Goal: Information Seeking & Learning: Learn about a topic

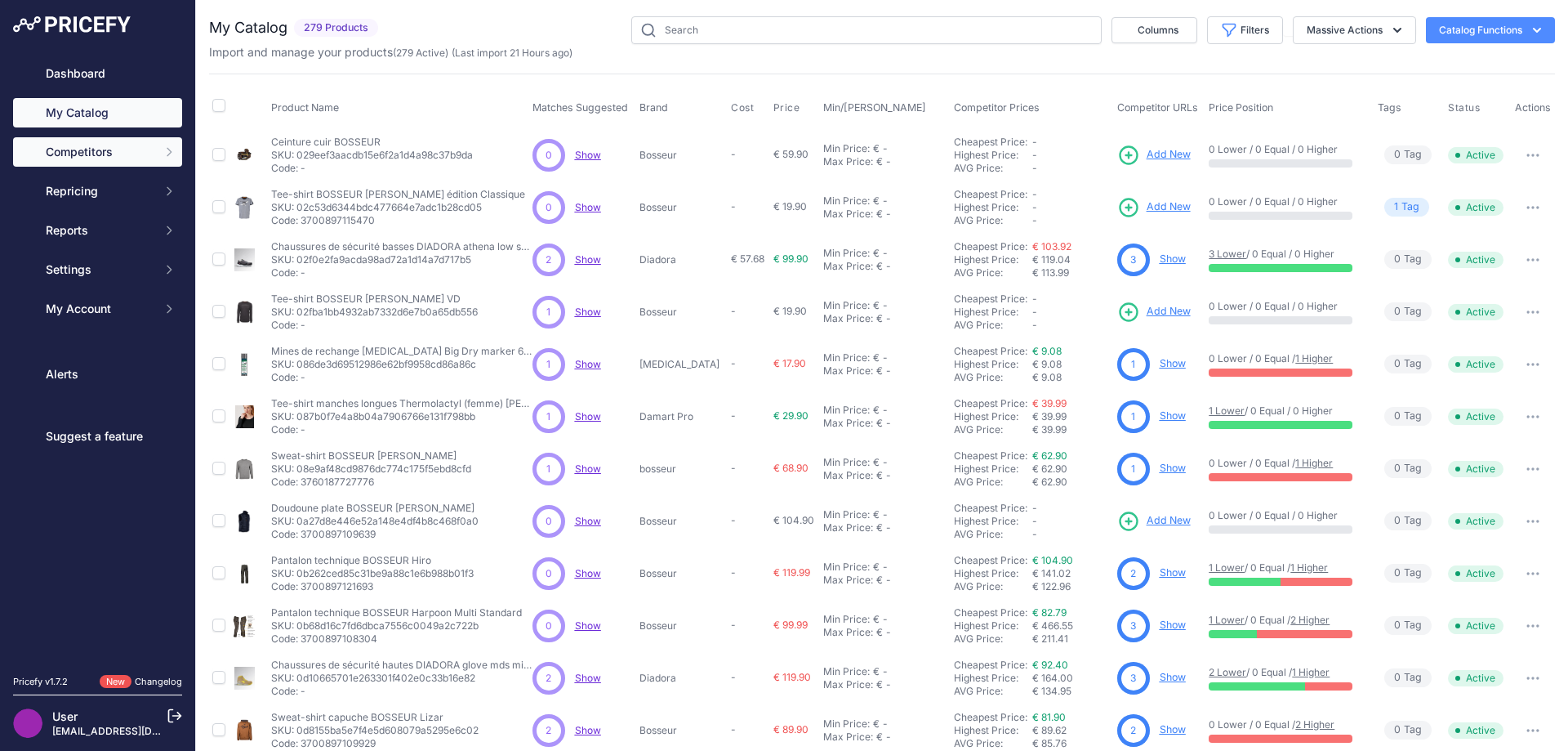
click at [167, 149] on icon "Sidebar" at bounding box center [169, 151] width 13 height 13
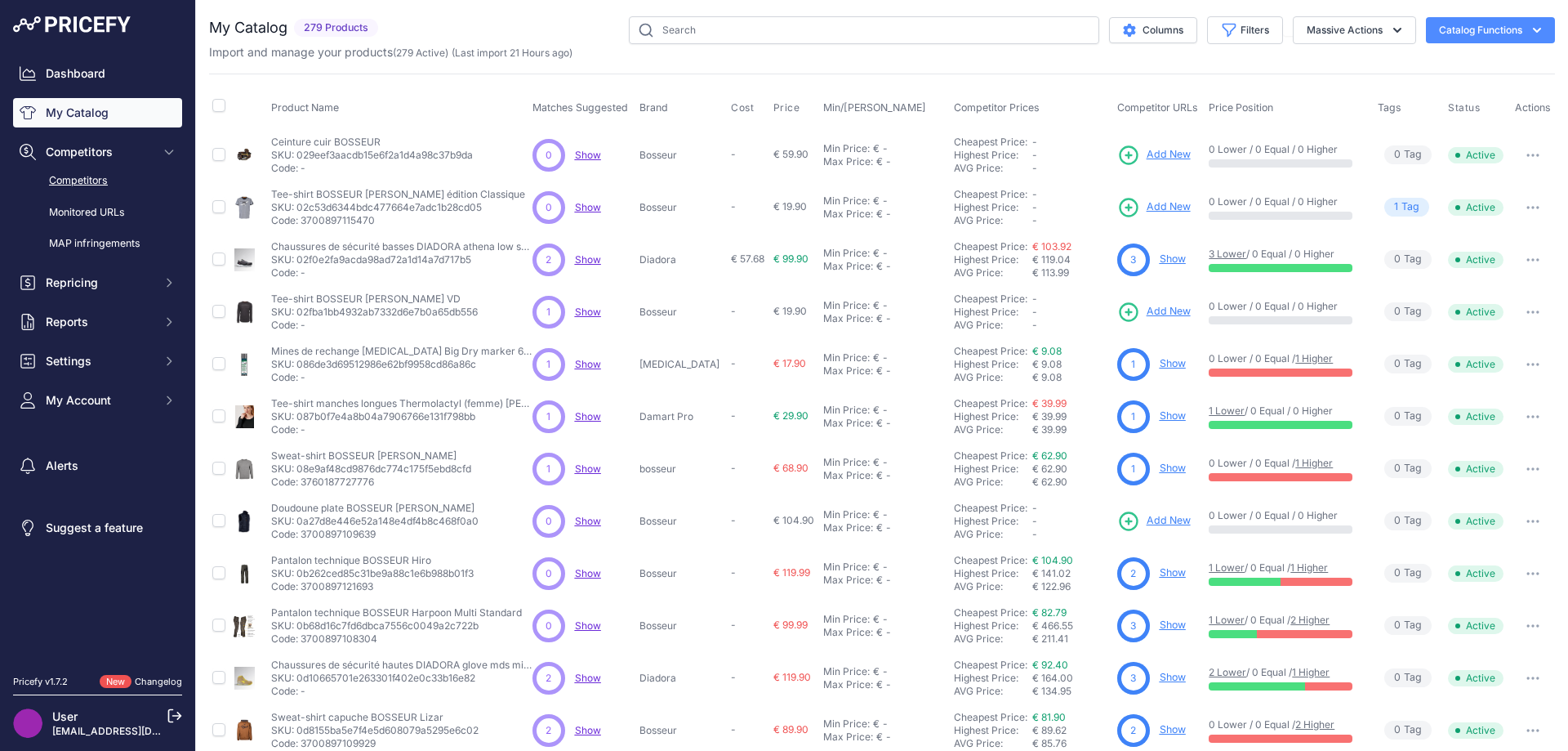
click at [101, 173] on link "Competitors" at bounding box center [98, 181] width 169 height 28
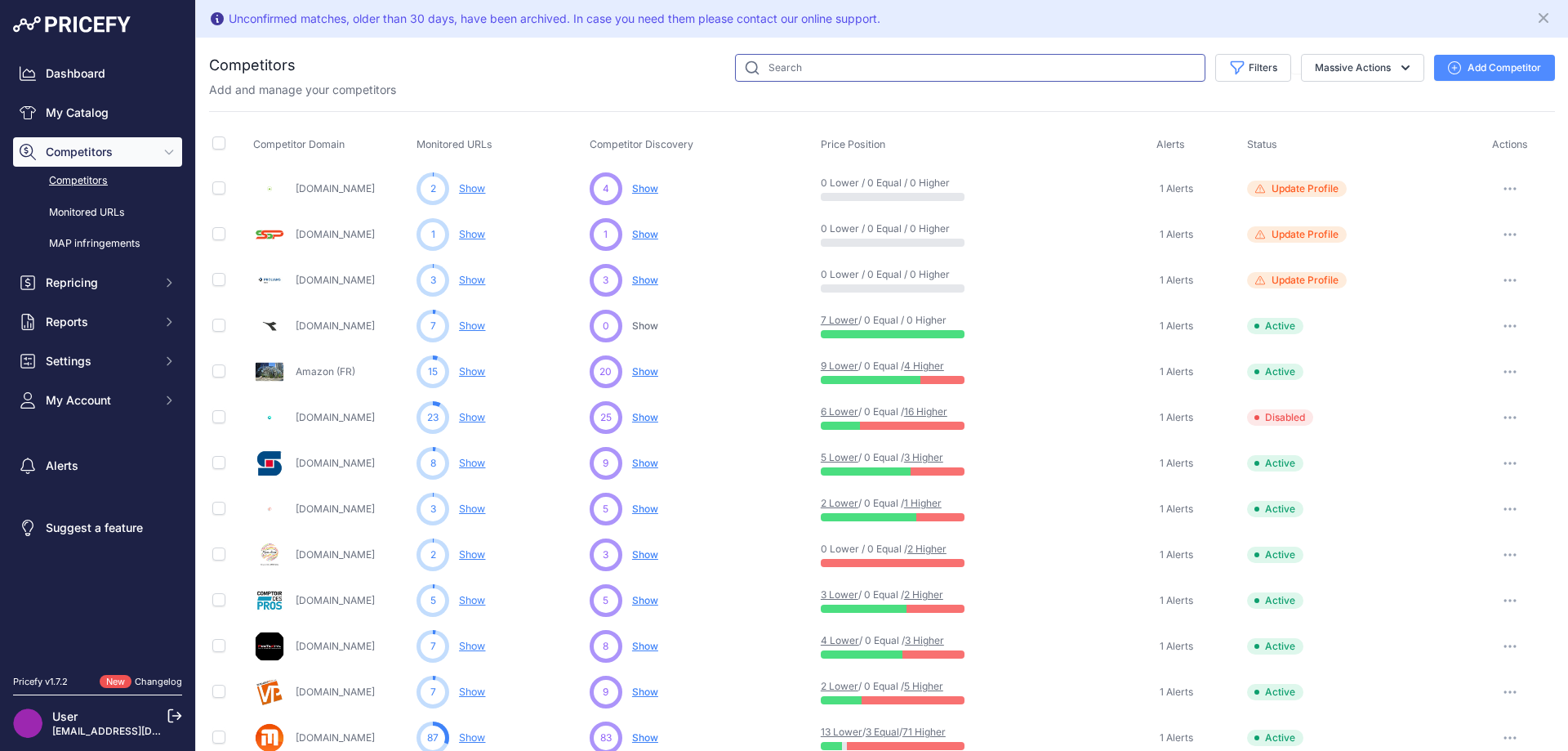
click at [903, 63] on input "text" at bounding box center [970, 68] width 471 height 28
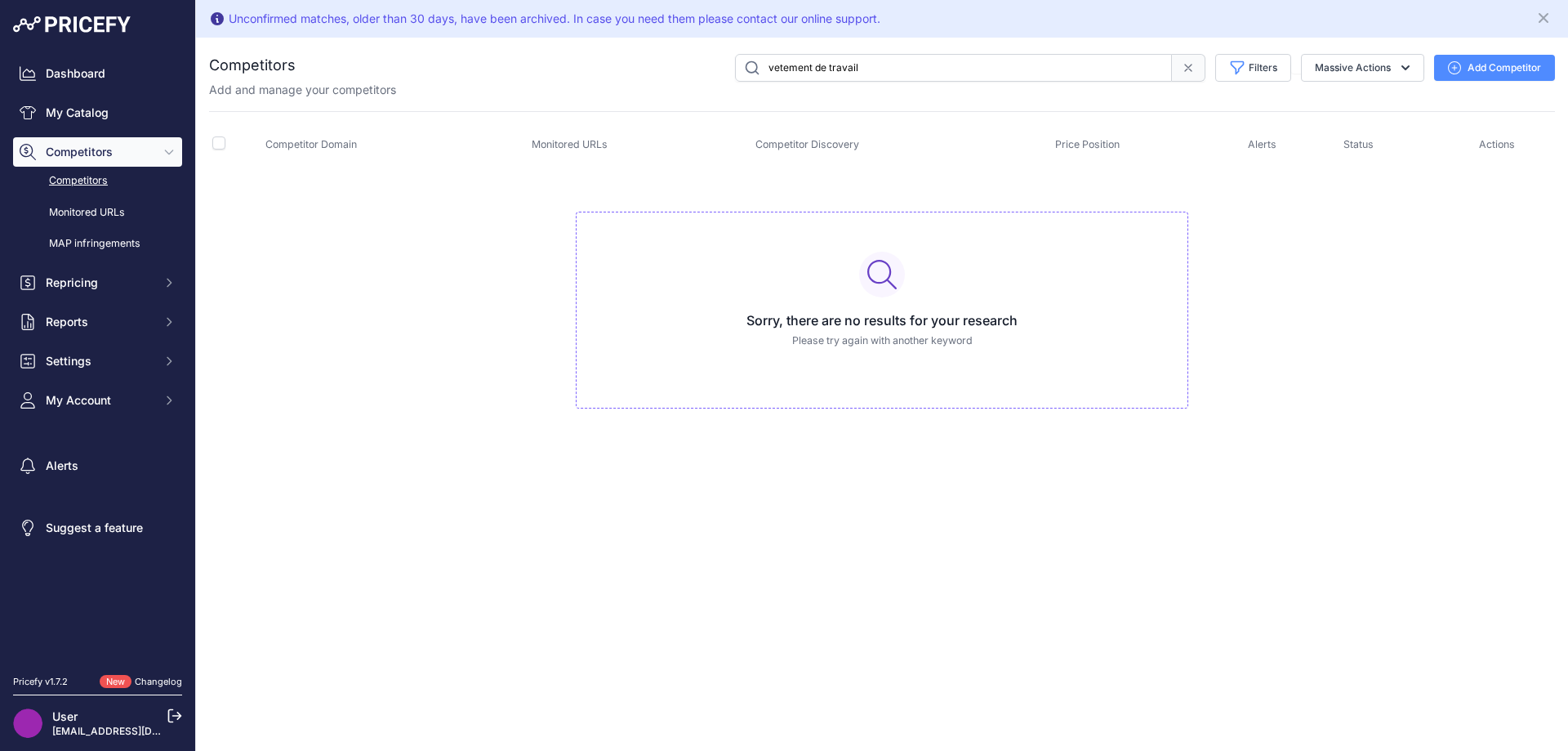
drag, startPoint x: 869, startPoint y: 67, endPoint x: 811, endPoint y: 71, distance: 58.1
click at [811, 71] on input "vetement de travail" at bounding box center [953, 68] width 437 height 28
type input "vetementpro"
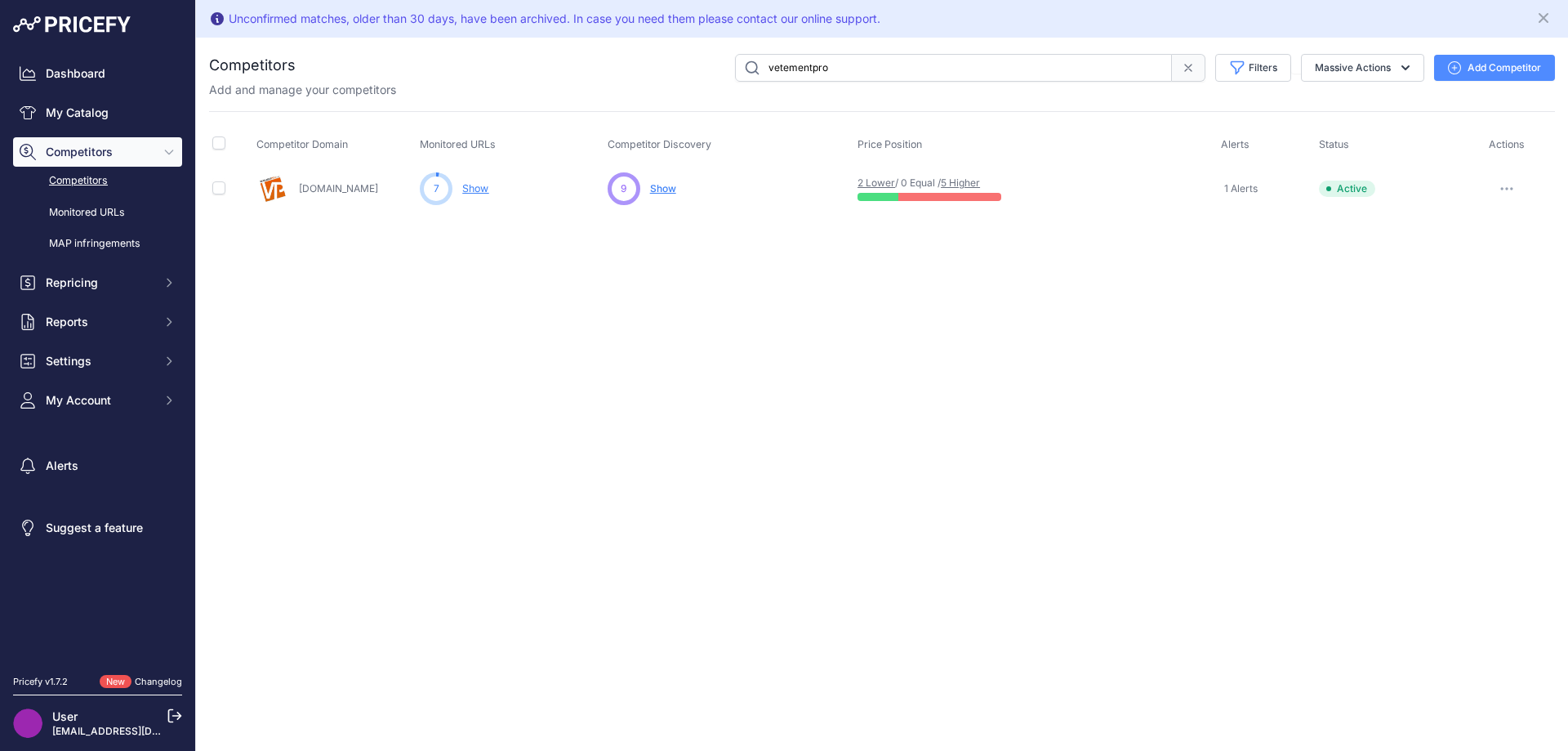
click at [470, 189] on link "Show" at bounding box center [475, 189] width 26 height 12
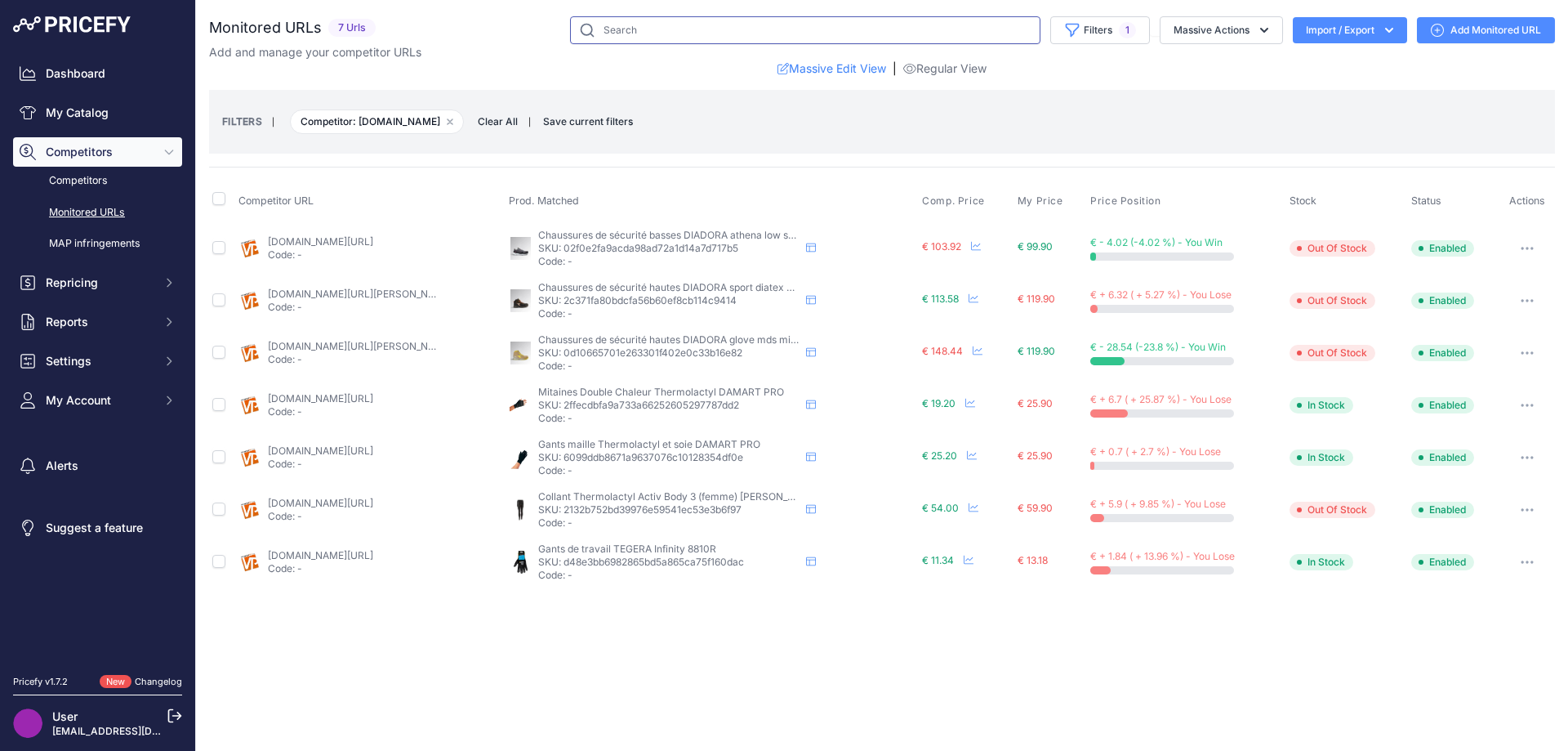
click at [640, 29] on input "text" at bounding box center [805, 29] width 471 height 28
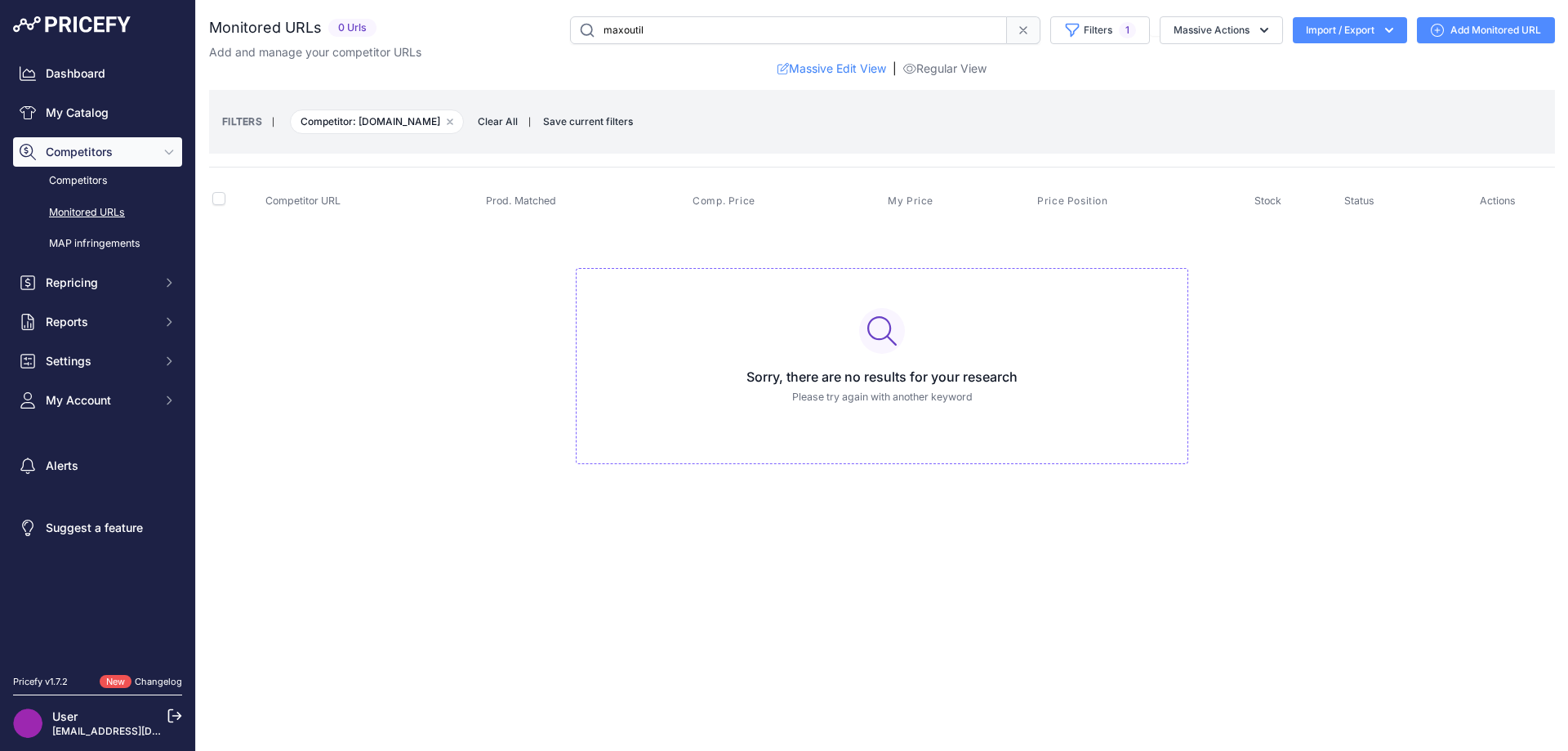
click at [691, 31] on input "maxoutil" at bounding box center [788, 29] width 437 height 28
type input "[DOMAIN_NAME]"
click at [1469, 30] on link "Add Monitored URL" at bounding box center [1486, 29] width 138 height 26
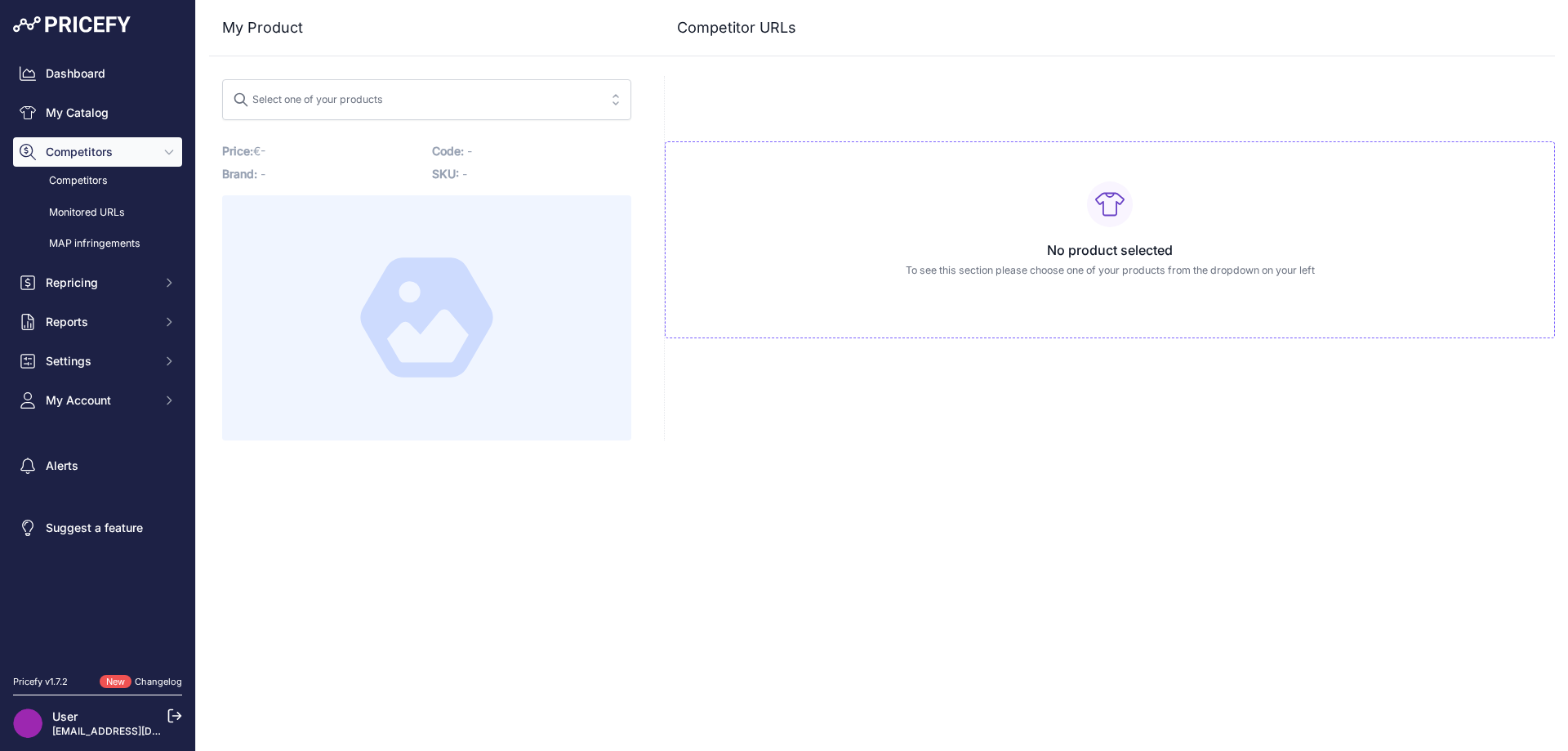
click at [348, 101] on div "Select one of your products" at bounding box center [308, 97] width 150 height 21
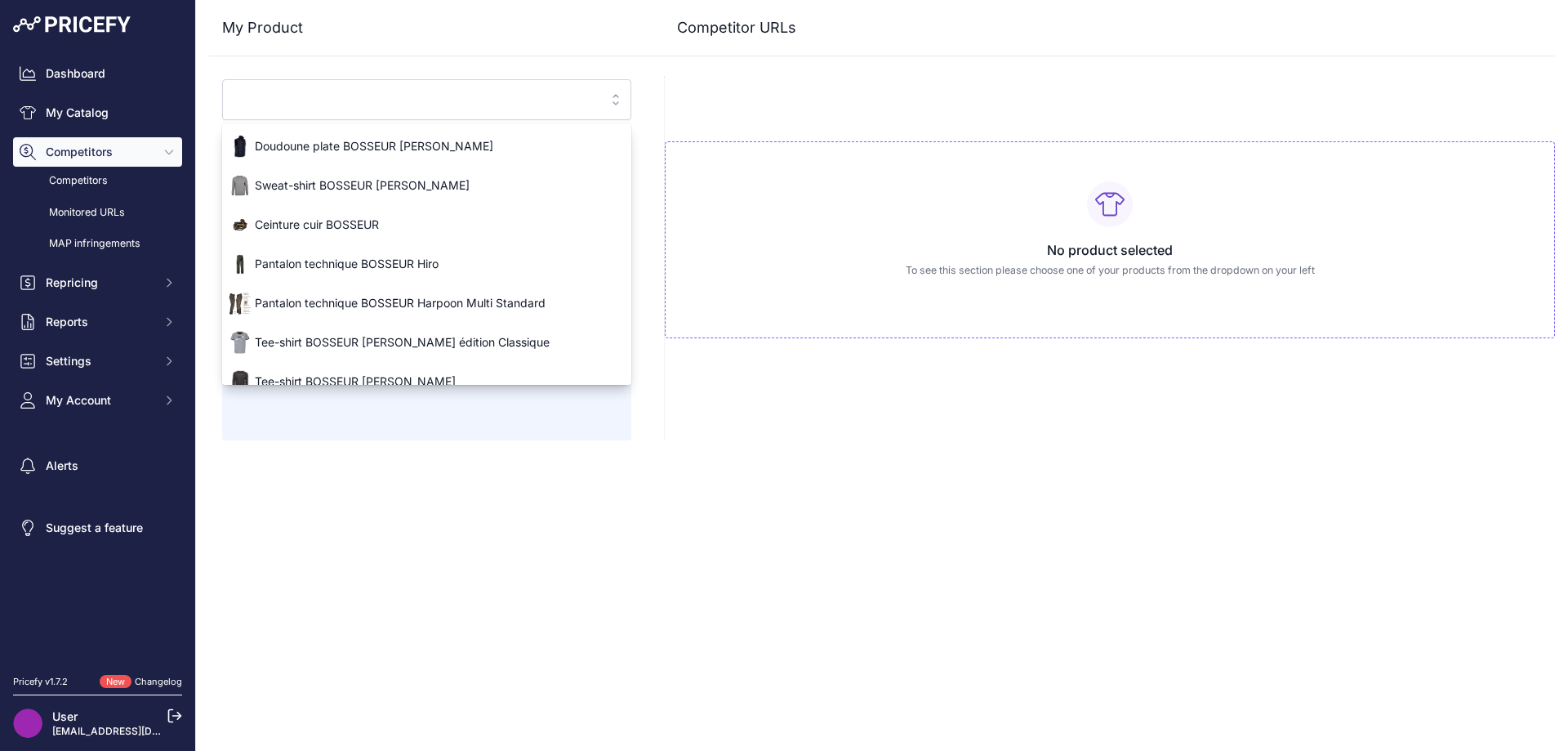
drag, startPoint x: 665, startPoint y: 488, endPoint x: 649, endPoint y: 476, distance: 20.0
click at [666, 488] on div "Close My Product Competitor URLs" at bounding box center [882, 376] width 1372 height 751
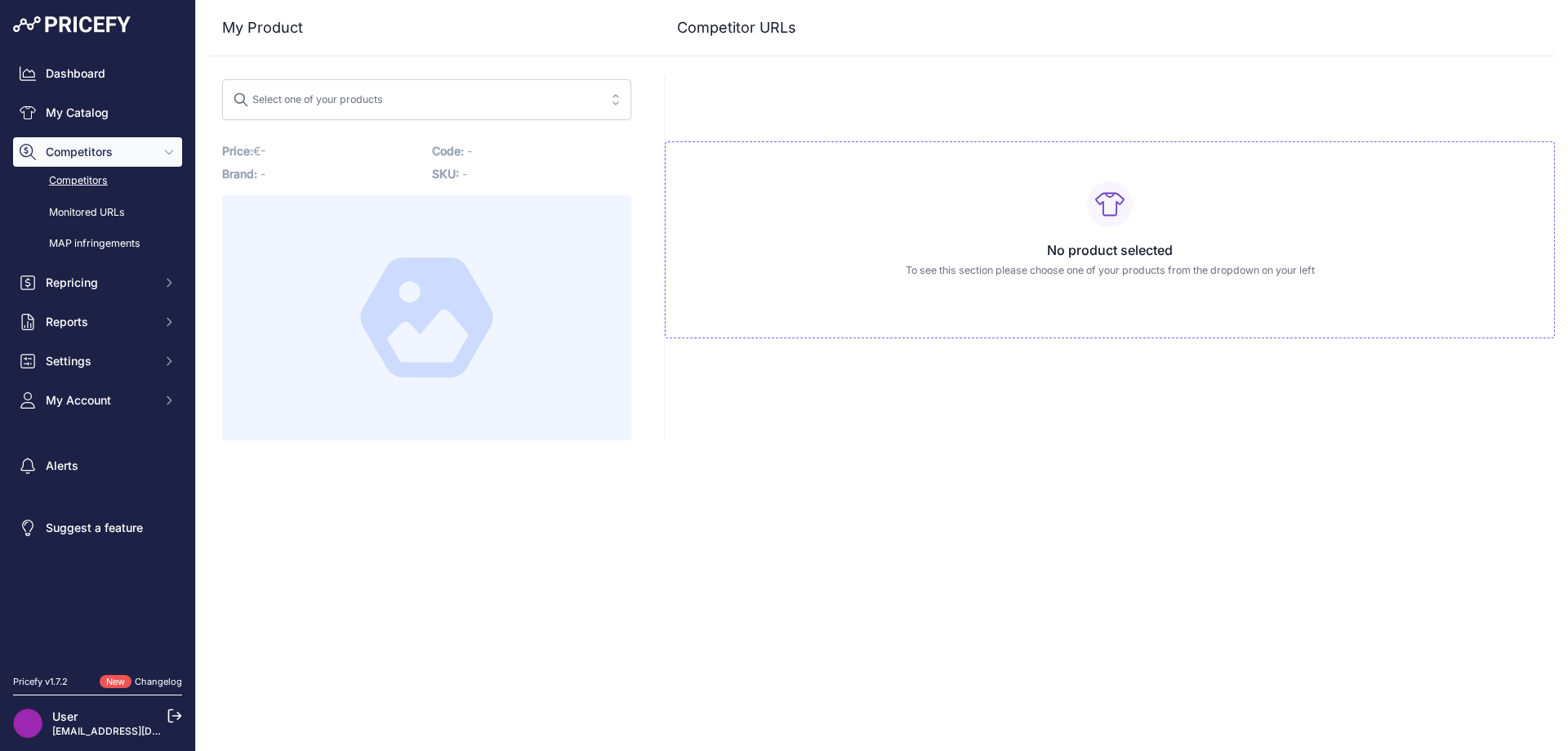
click at [85, 177] on link "Competitors" at bounding box center [98, 181] width 169 height 28
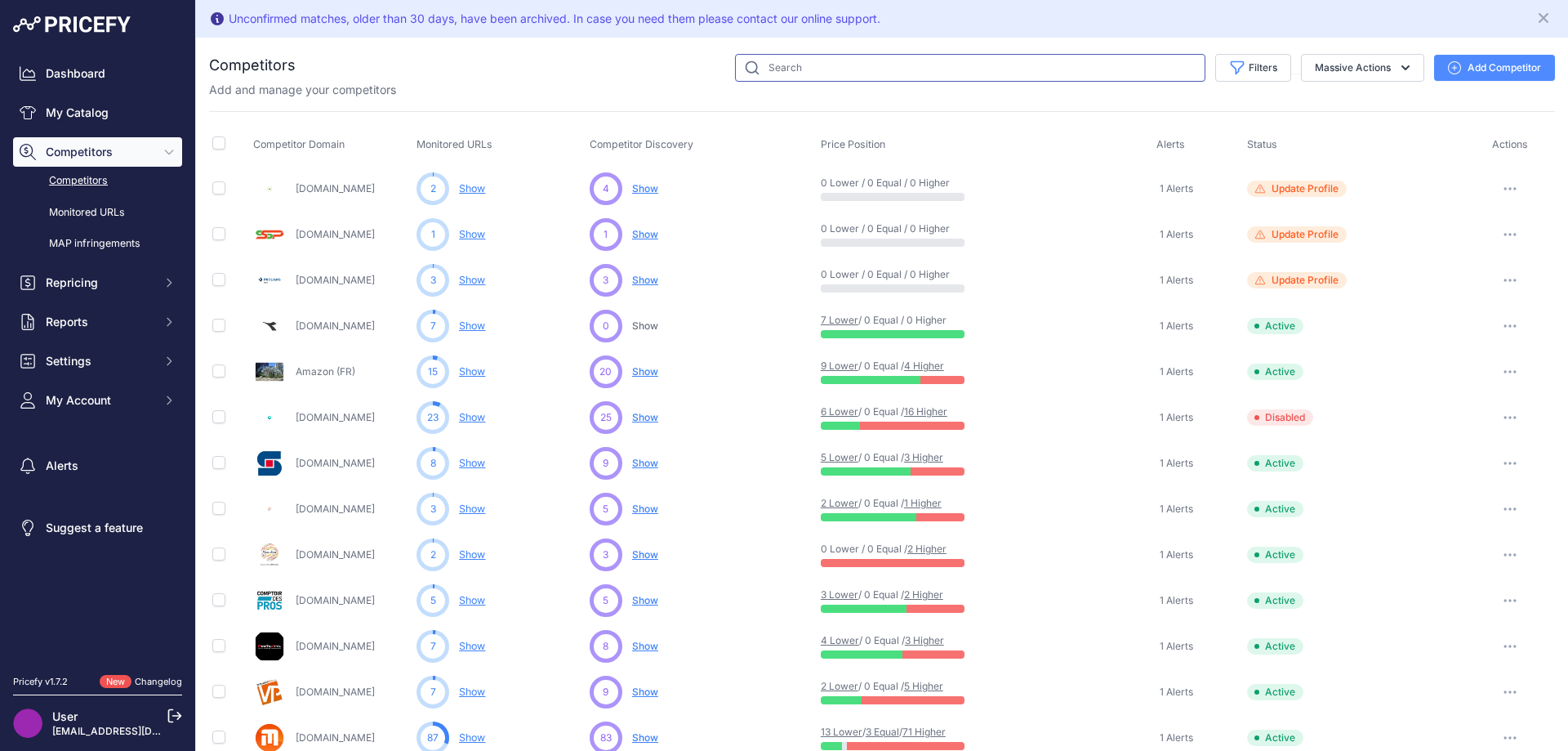
click at [802, 69] on input "text" at bounding box center [970, 68] width 471 height 28
type input "[DOMAIN_NAME]"
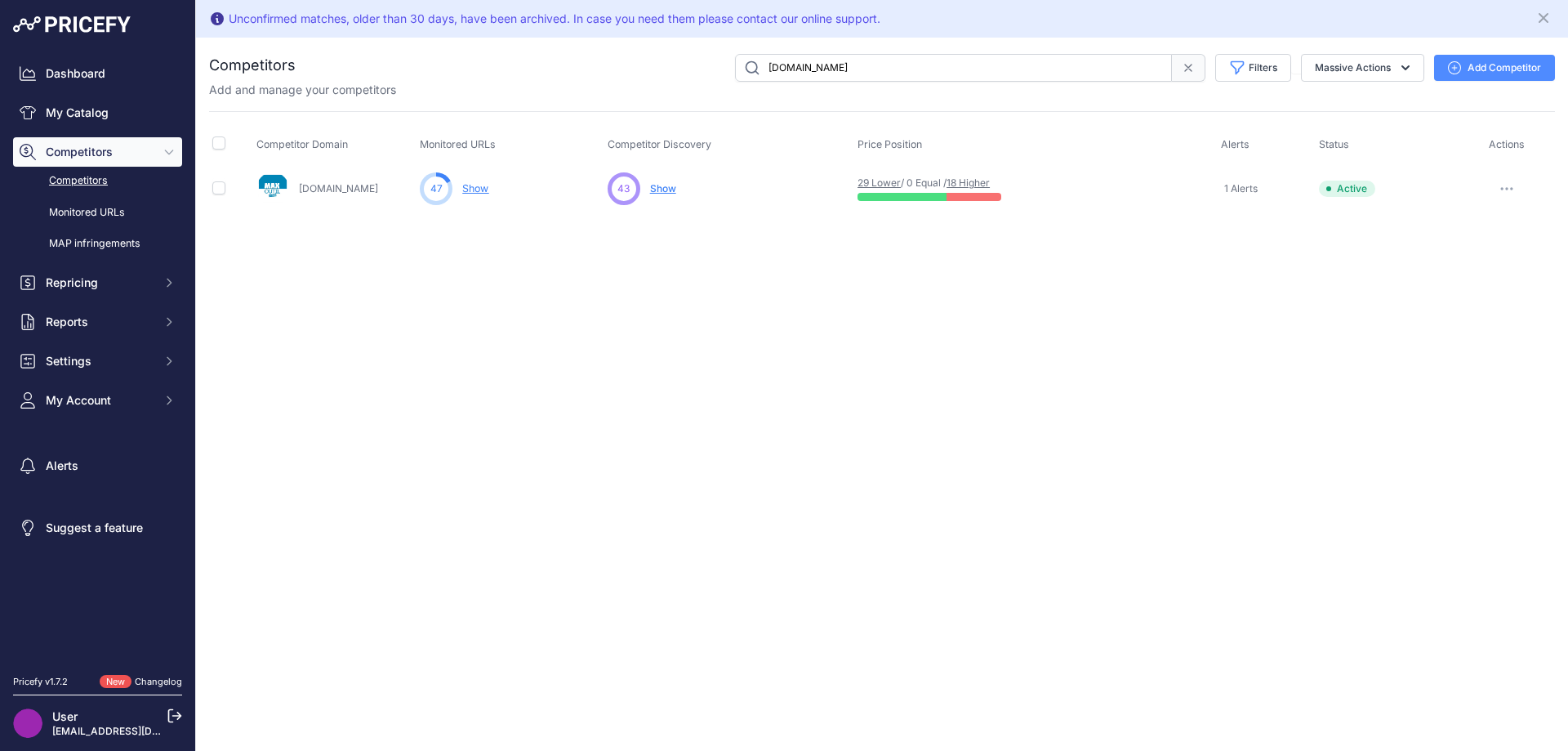
click at [477, 187] on link "Show" at bounding box center [475, 189] width 26 height 12
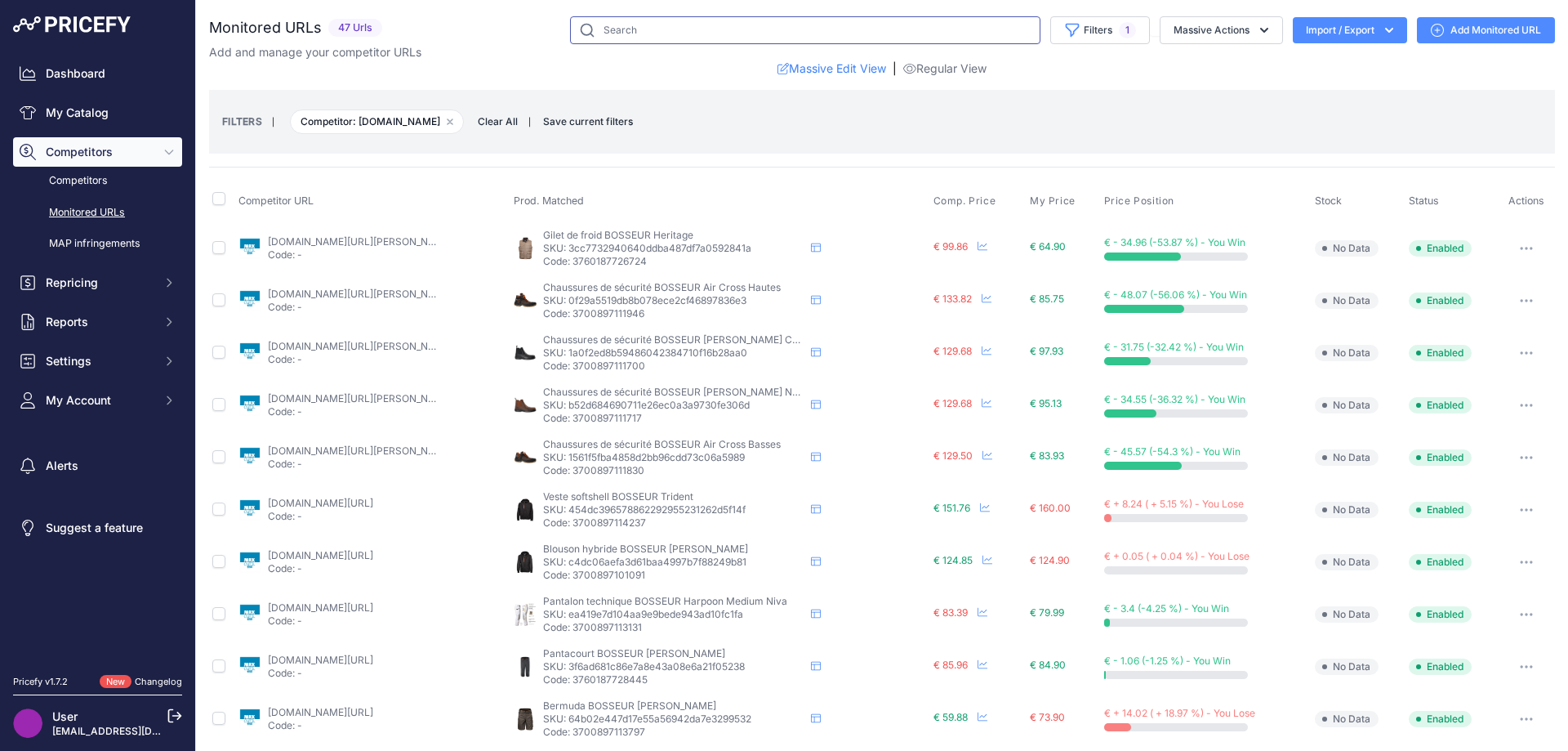
click at [635, 35] on input "text" at bounding box center [805, 29] width 471 height 28
type input "materiauxnet"
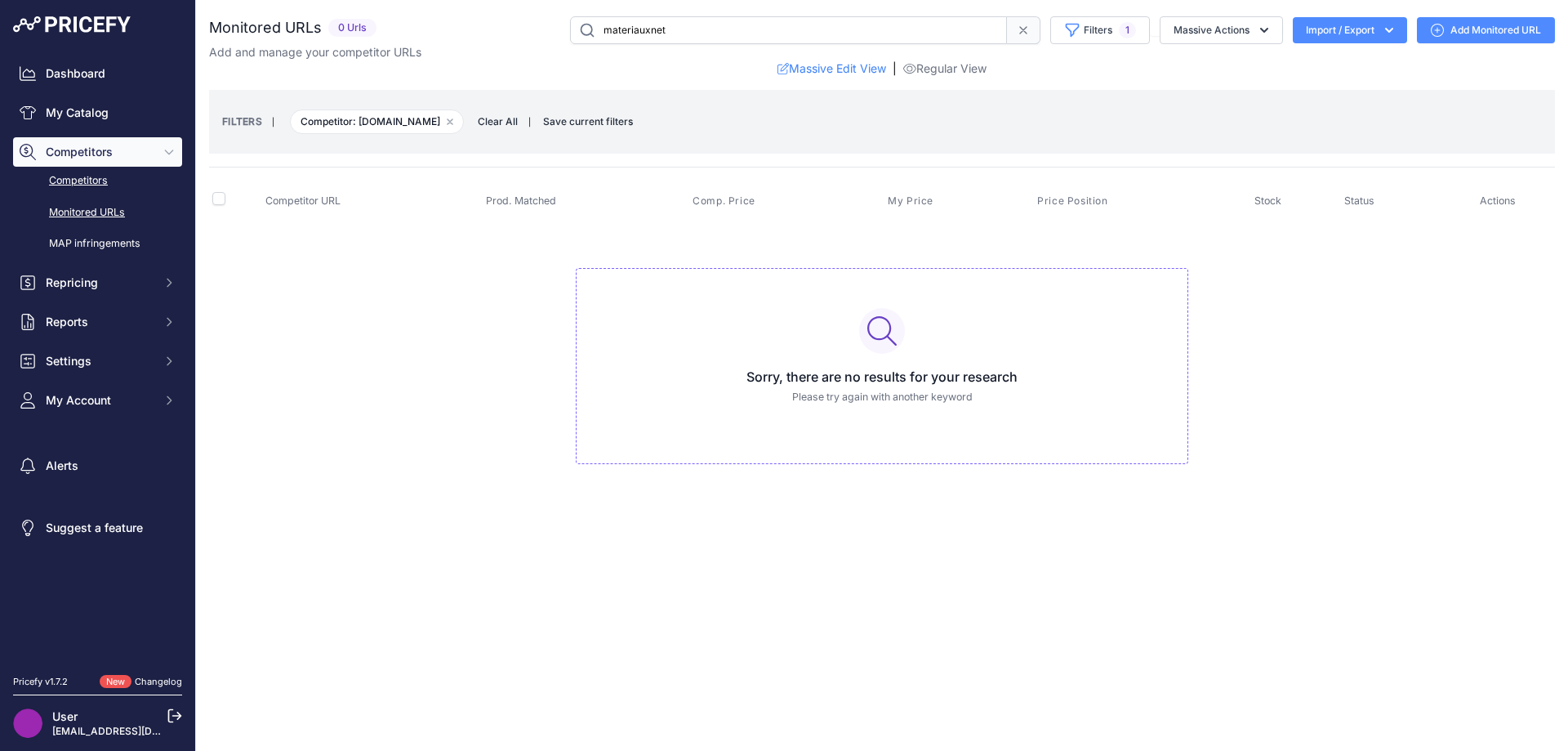
click at [55, 180] on link "Competitors" at bounding box center [98, 181] width 169 height 28
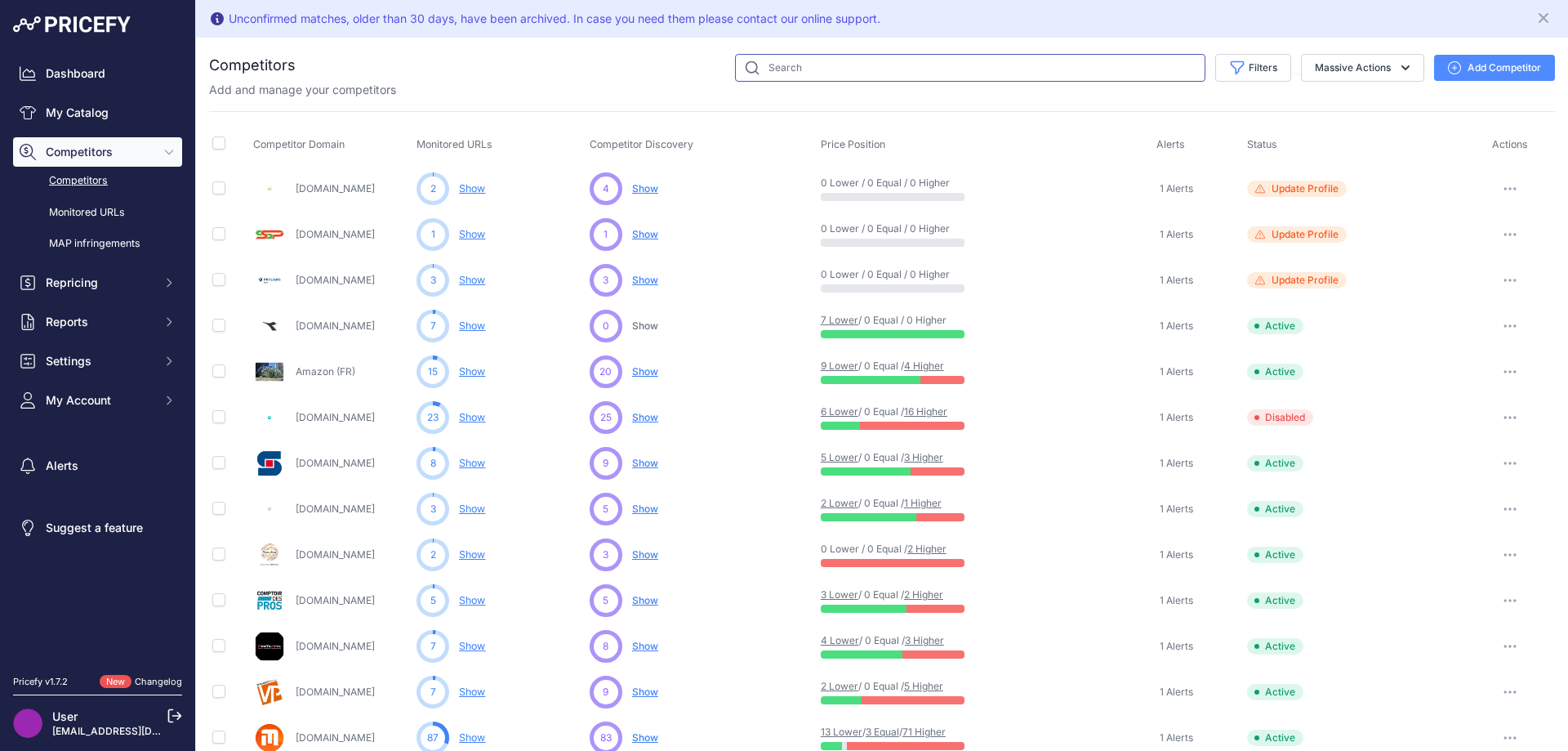
click at [853, 65] on input "text" at bounding box center [970, 68] width 471 height 28
type input "materiauxnet"
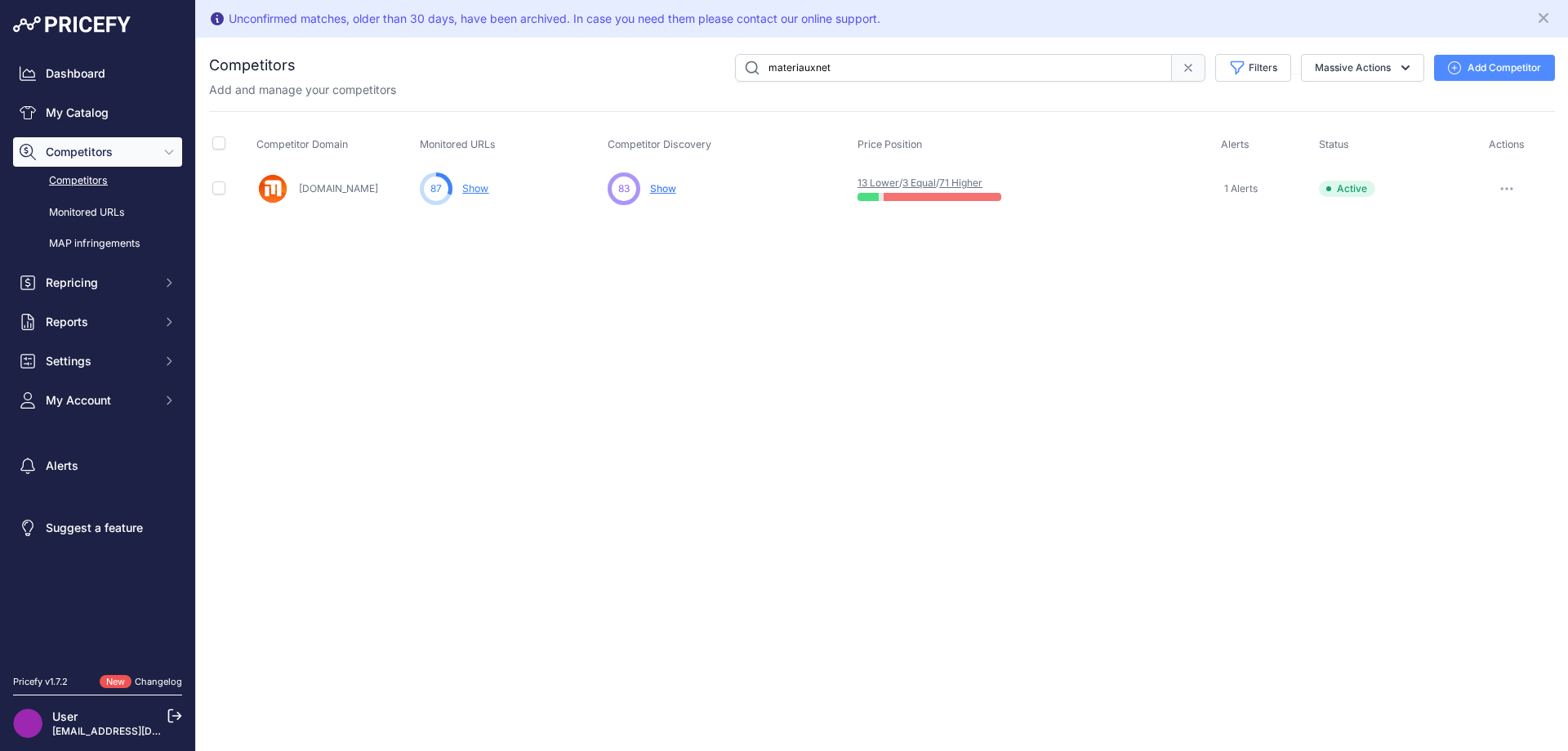
click at [482, 189] on link "Show" at bounding box center [475, 189] width 26 height 12
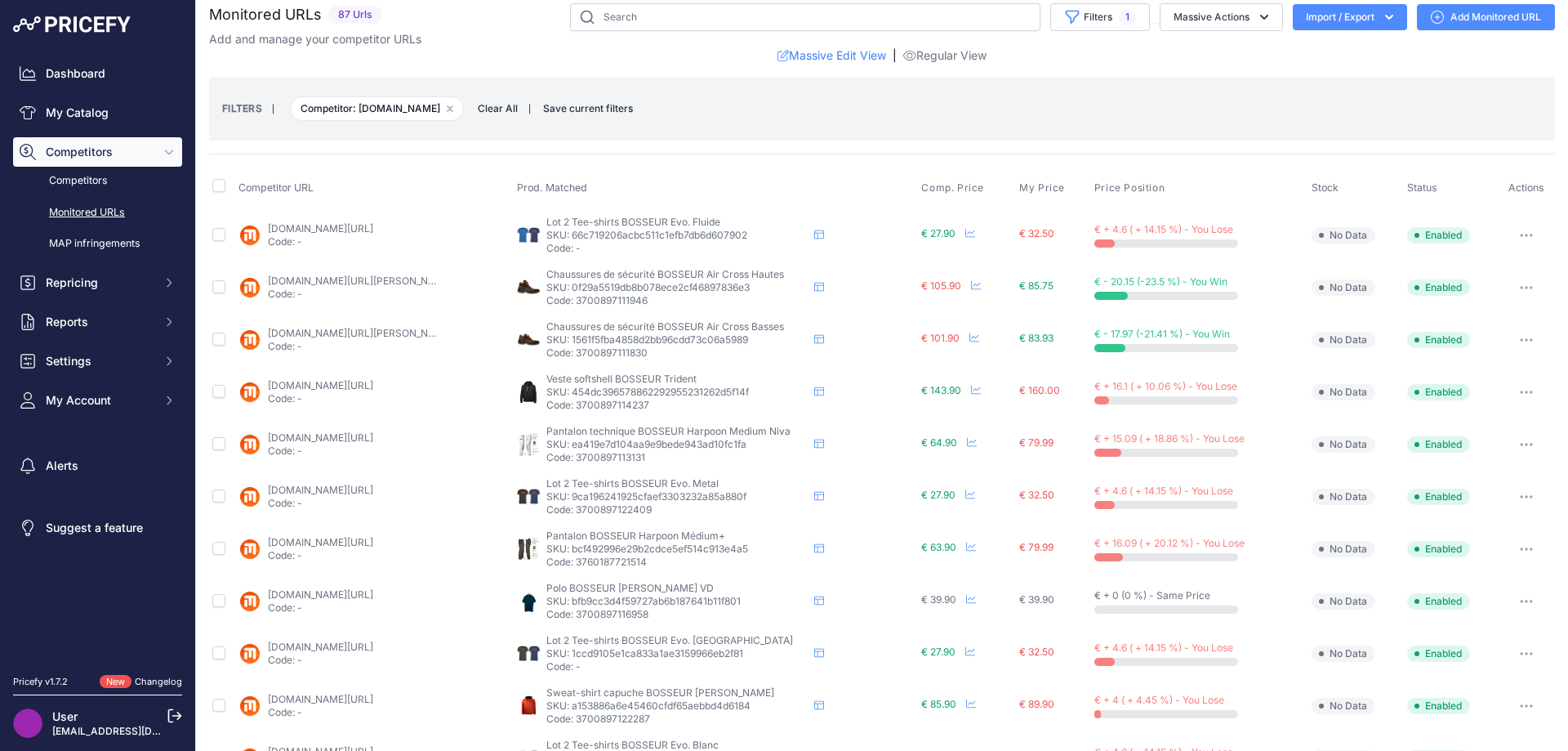
scroll to position [585, 0]
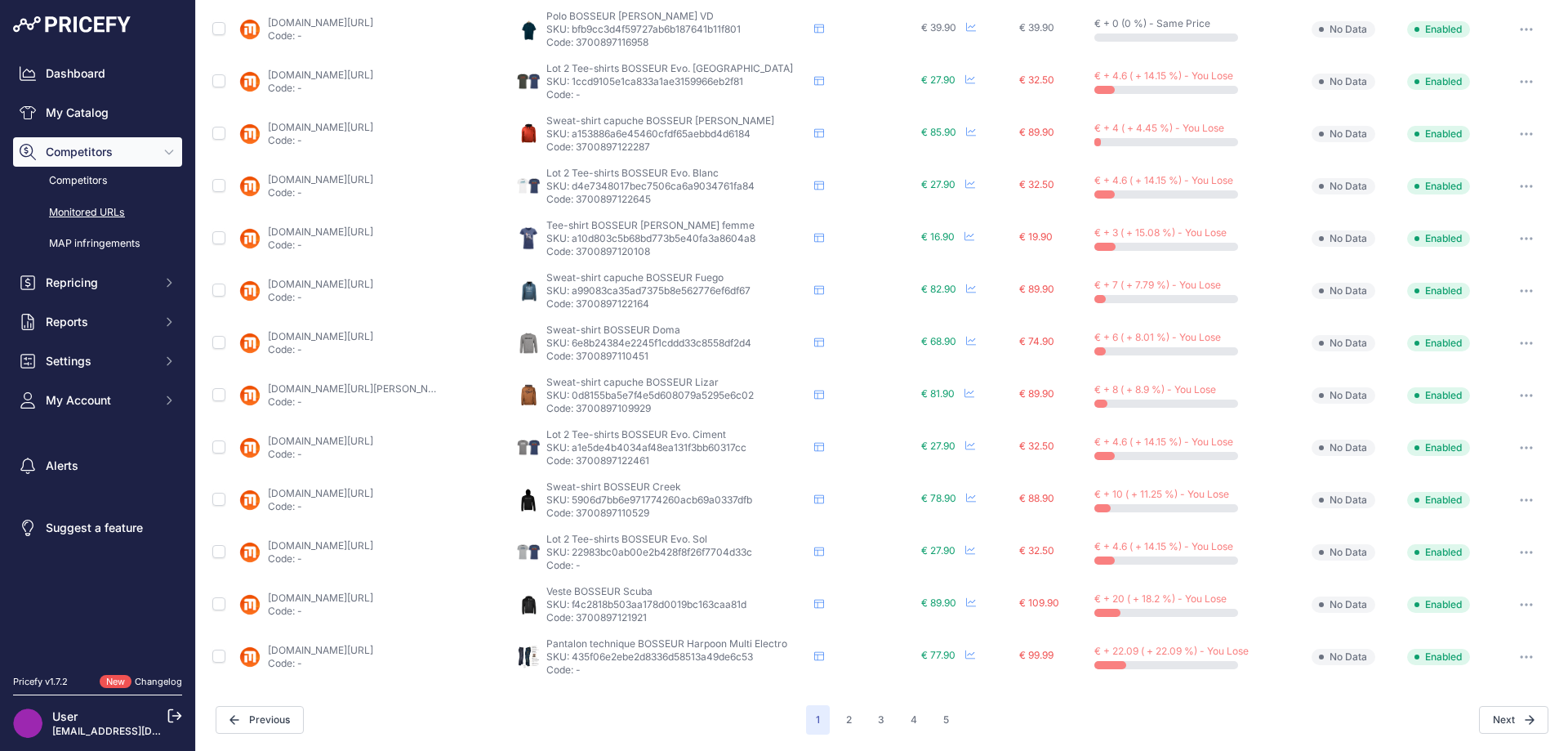
click at [294, 650] on link "materiauxnet.com/pantalon-bosseur-harpoon-multi-electro-marine.html?prirule_jds…" at bounding box center [320, 650] width 105 height 12
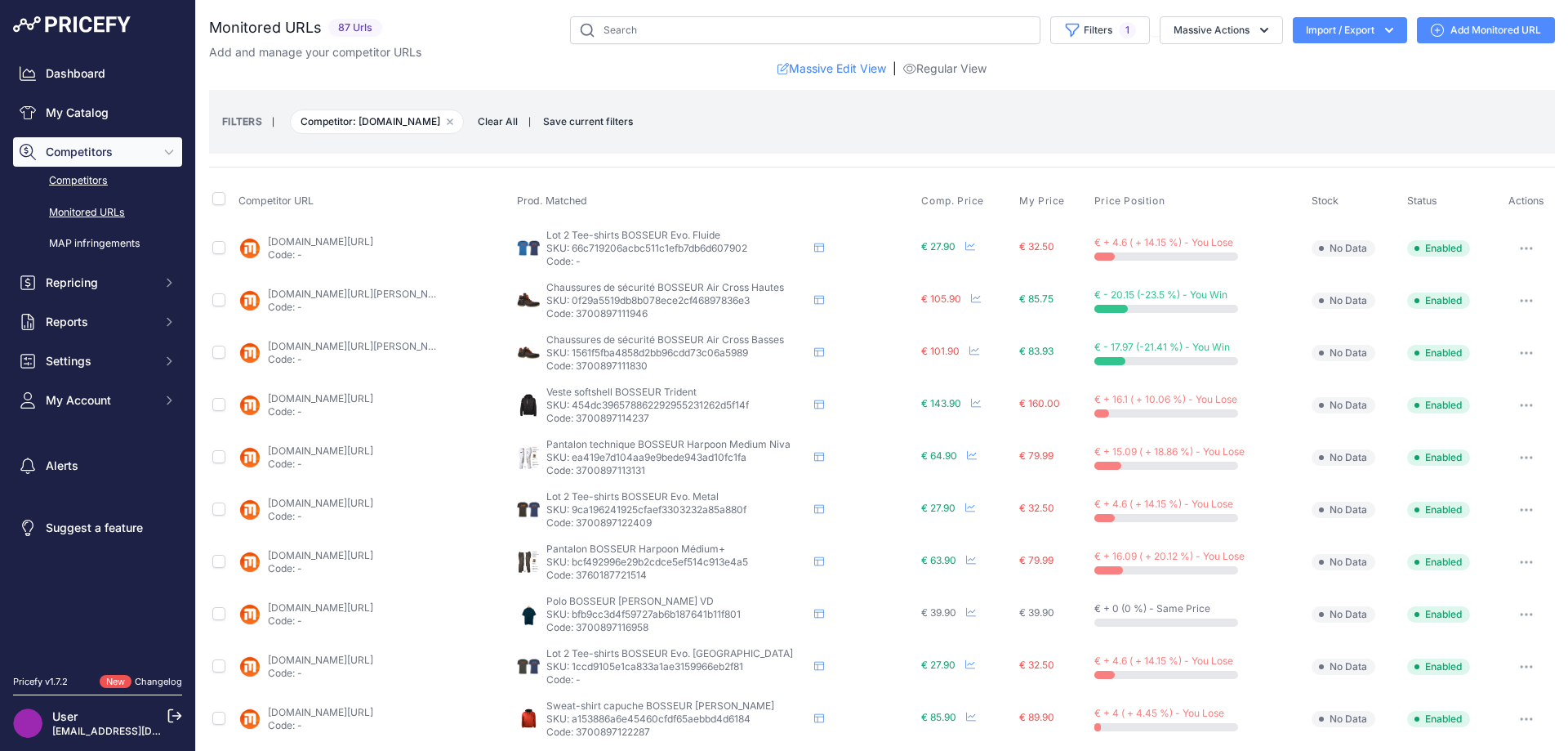
click at [103, 177] on link "Competitors" at bounding box center [98, 181] width 169 height 28
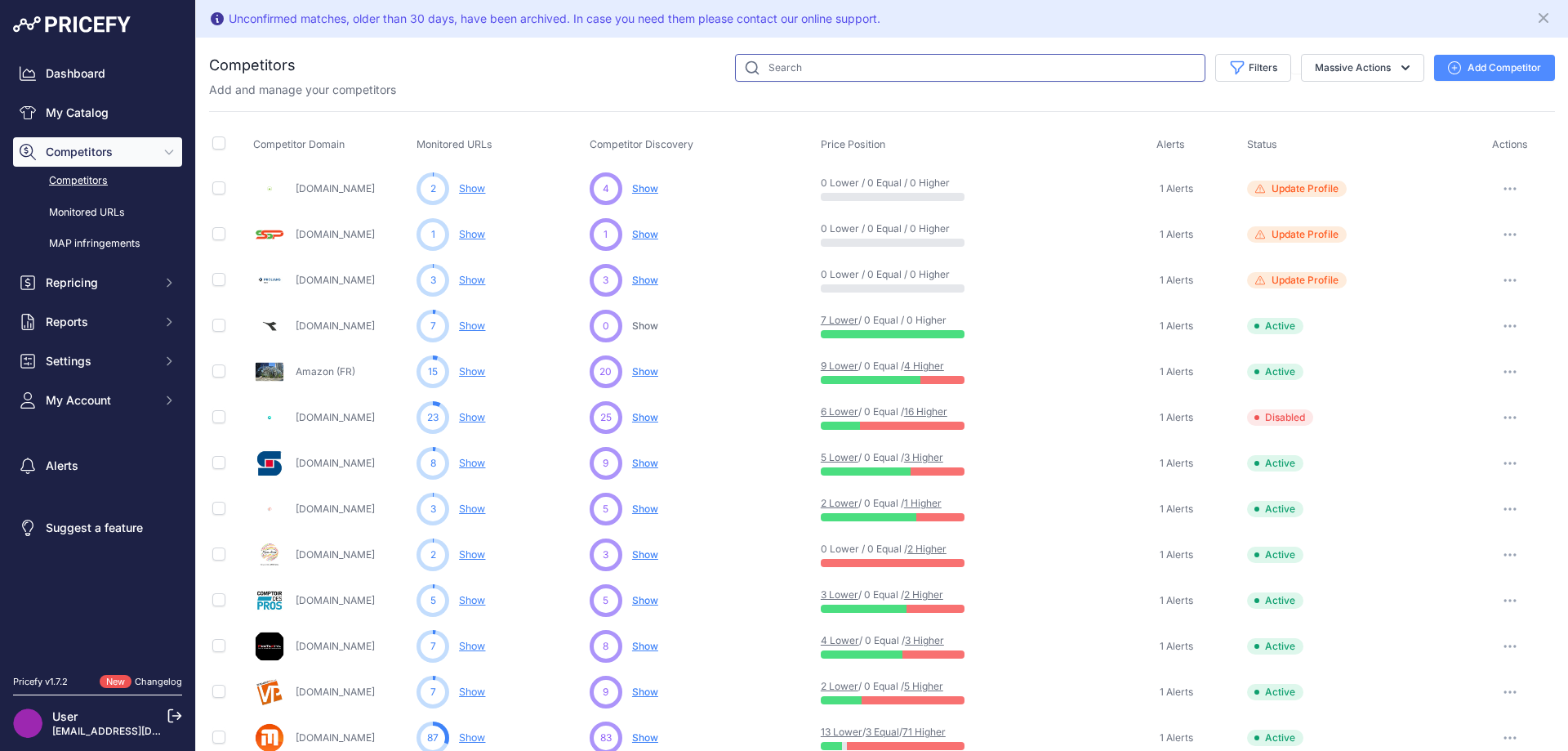
click at [780, 68] on input "text" at bounding box center [970, 68] width 471 height 28
type input "protextyl"
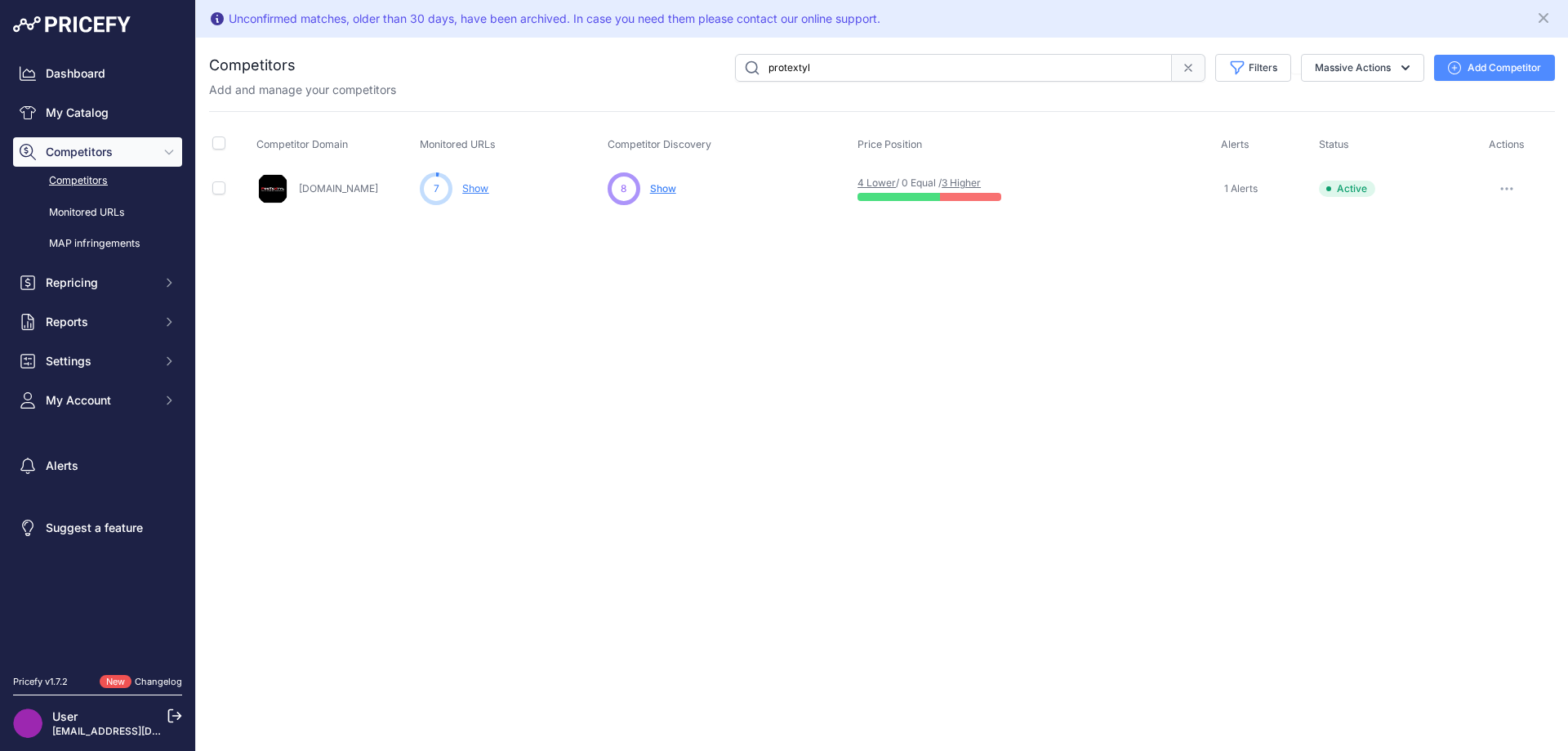
click at [470, 187] on link "Show" at bounding box center [475, 189] width 26 height 12
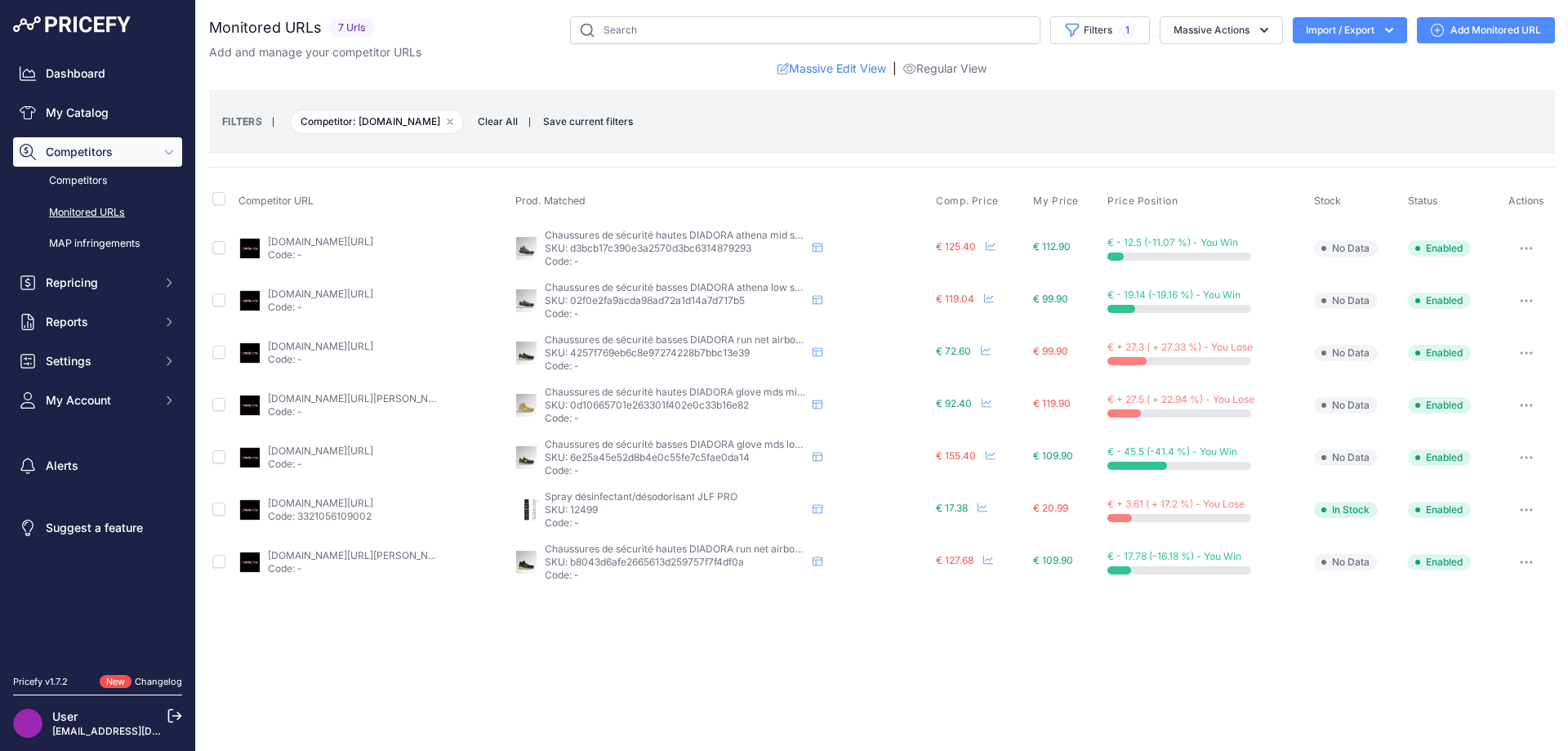
click at [313, 343] on link "[DOMAIN_NAME][URL]" at bounding box center [320, 346] width 105 height 12
click at [814, 351] on icon at bounding box center [817, 352] width 10 height 9
